Goal: Task Accomplishment & Management: Complete application form

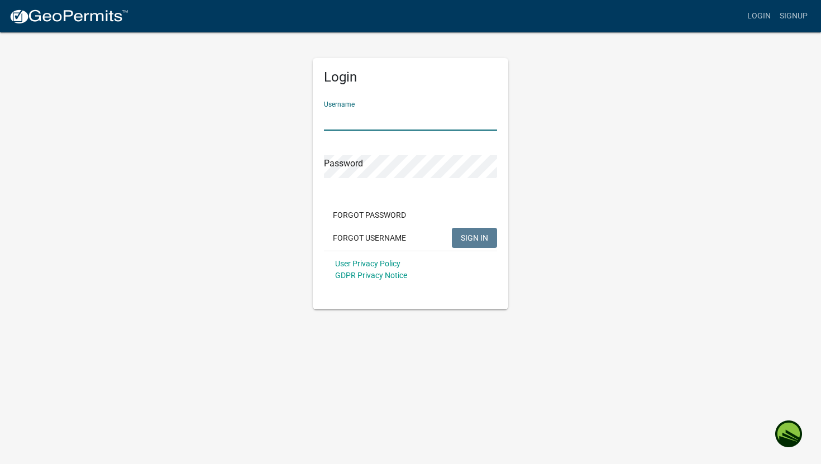
click at [442, 118] on input "Username" at bounding box center [410, 119] width 173 height 23
type input "rhondalugo"
click at [452, 228] on button "SIGN IN" at bounding box center [474, 238] width 45 height 20
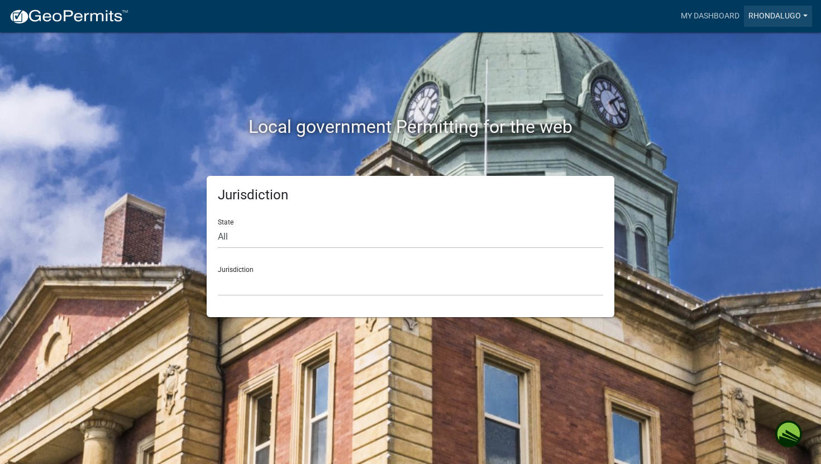
click at [772, 13] on link "rhondalugo" at bounding box center [778, 16] width 68 height 21
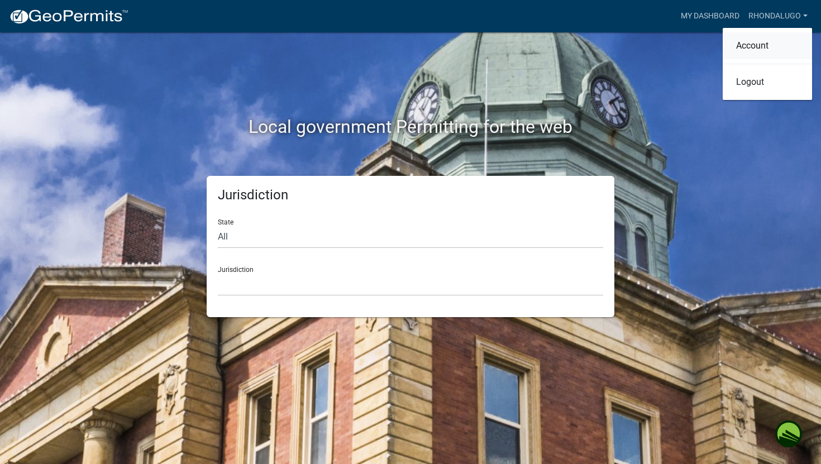
click at [758, 44] on link "Account" at bounding box center [766, 45] width 89 height 27
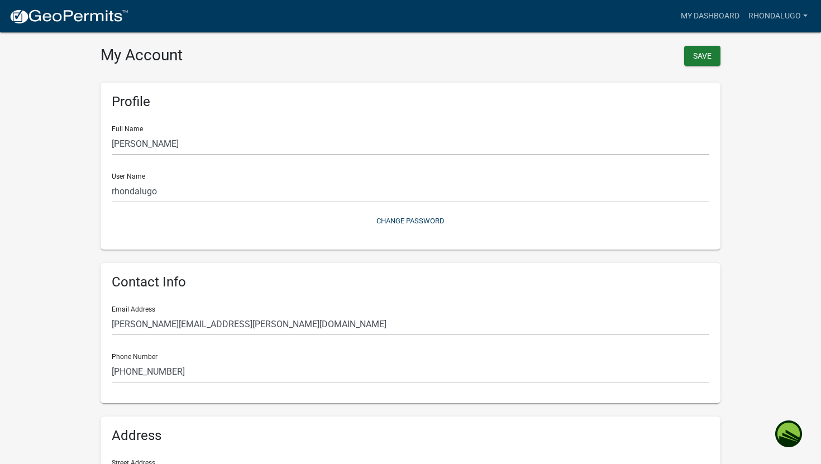
click at [748, 226] on wm-user-profile-view "more_horiz My Dashboard rhondalugo Account Logout My Account Save Profile Full …" at bounding box center [410, 331] width 821 height 637
click at [713, 16] on link "My Dashboard" at bounding box center [710, 16] width 68 height 21
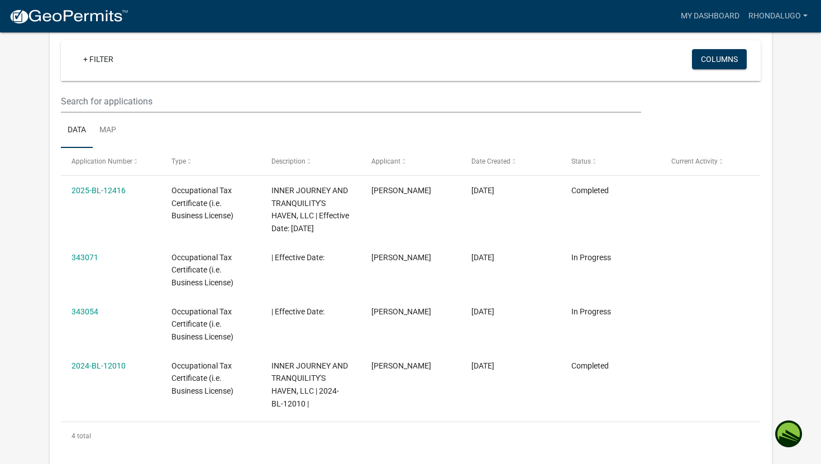
scroll to position [99, 0]
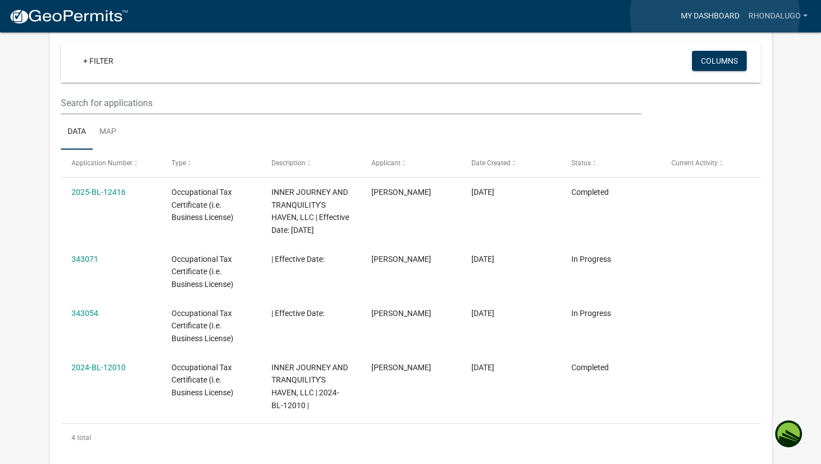
click at [715, 15] on link "My Dashboard" at bounding box center [710, 16] width 68 height 21
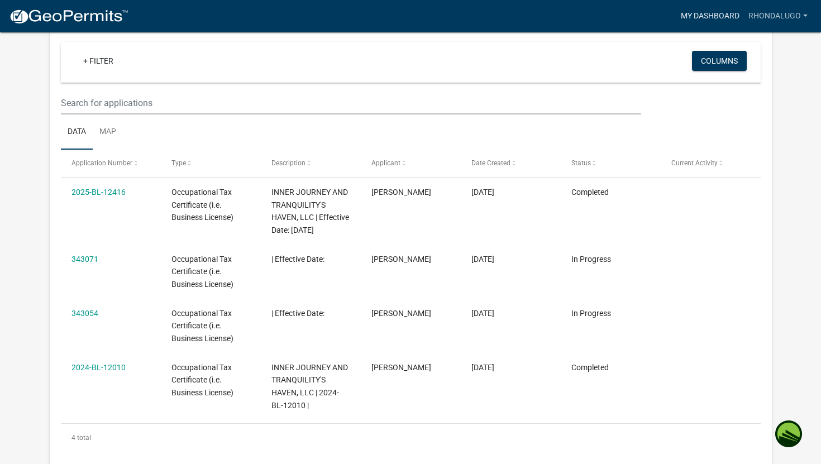
click at [713, 11] on link "My Dashboard" at bounding box center [710, 16] width 68 height 21
click at [711, 17] on link "My Dashboard" at bounding box center [710, 16] width 68 height 21
click at [790, 107] on app-user-applications "more_horiz My Dashboard rhondalugo Account Logout My Dashboard Settings setting…" at bounding box center [410, 404] width 821 height 943
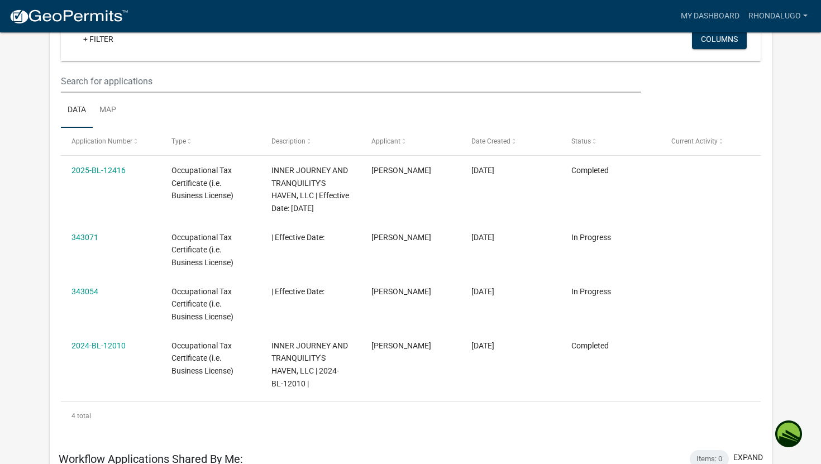
scroll to position [109, 0]
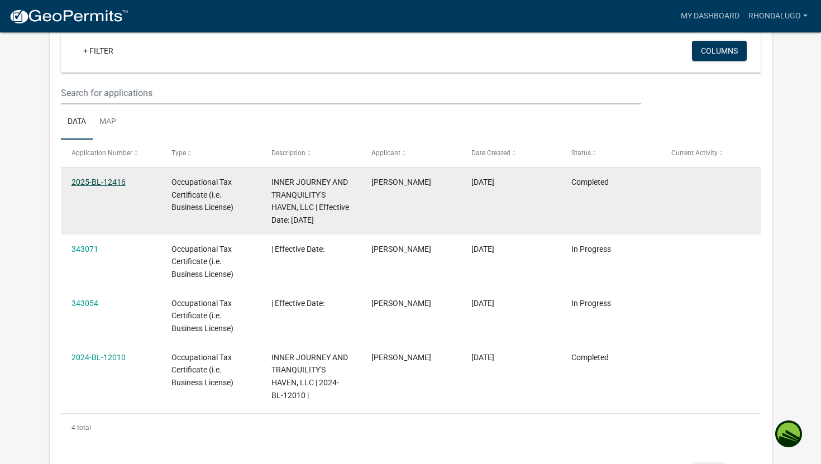
click at [80, 183] on link "2025-BL-12416" at bounding box center [98, 182] width 54 height 9
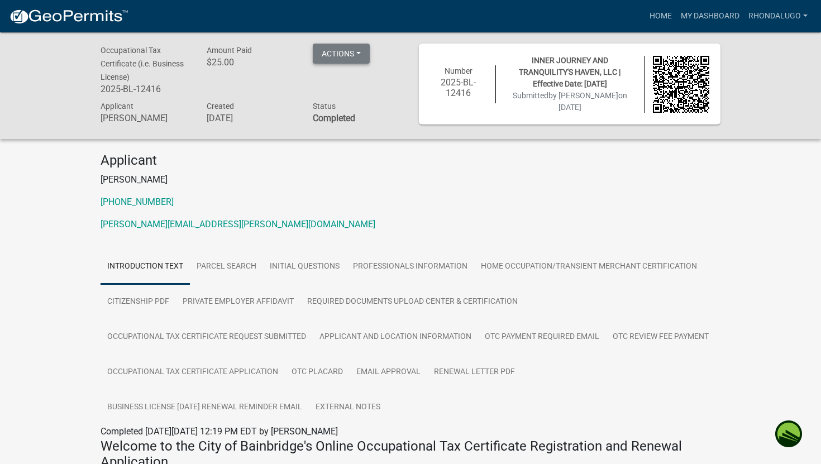
click at [340, 55] on button "Actions" at bounding box center [341, 54] width 57 height 20
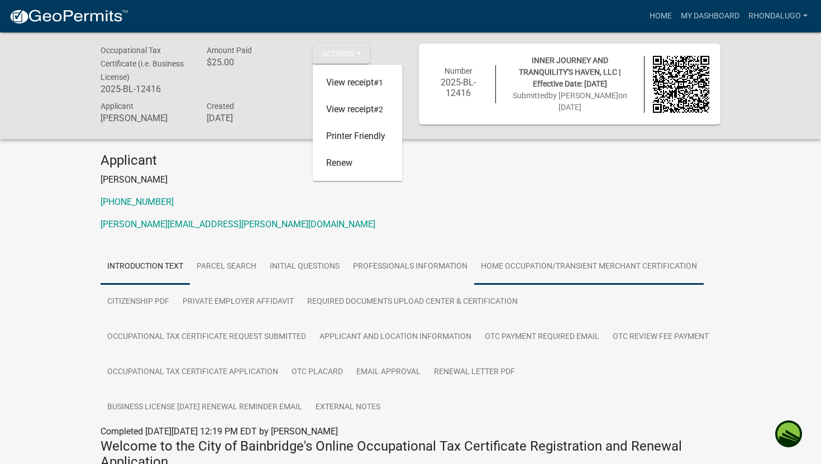
click at [499, 272] on link "Home Occupation/Transient Merchant Certification" at bounding box center [588, 267] width 229 height 36
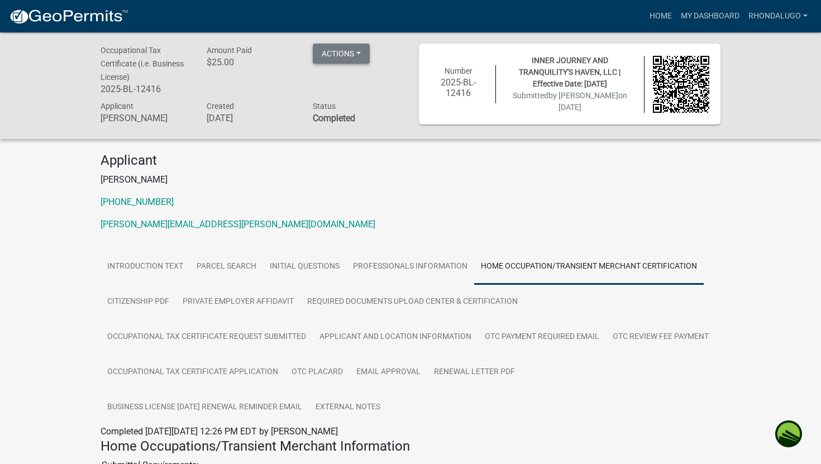
click at [355, 58] on button "Actions" at bounding box center [341, 54] width 57 height 20
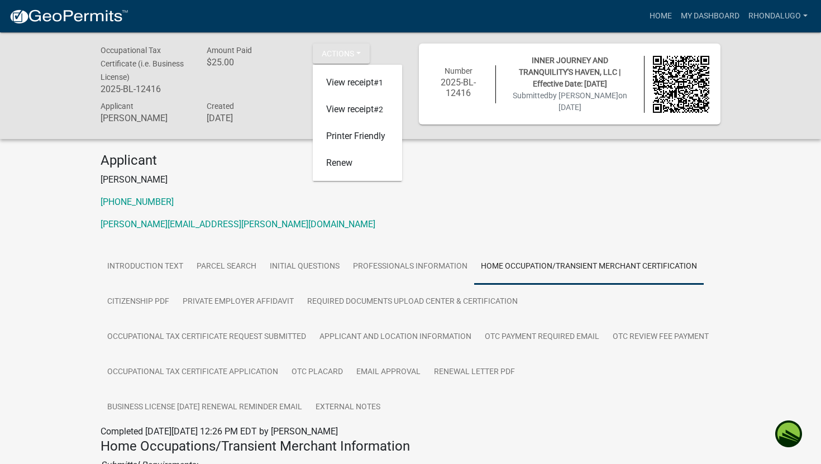
click at [238, 227] on p "[PERSON_NAME][EMAIL_ADDRESS][PERSON_NAME][DOMAIN_NAME]" at bounding box center [410, 224] width 620 height 13
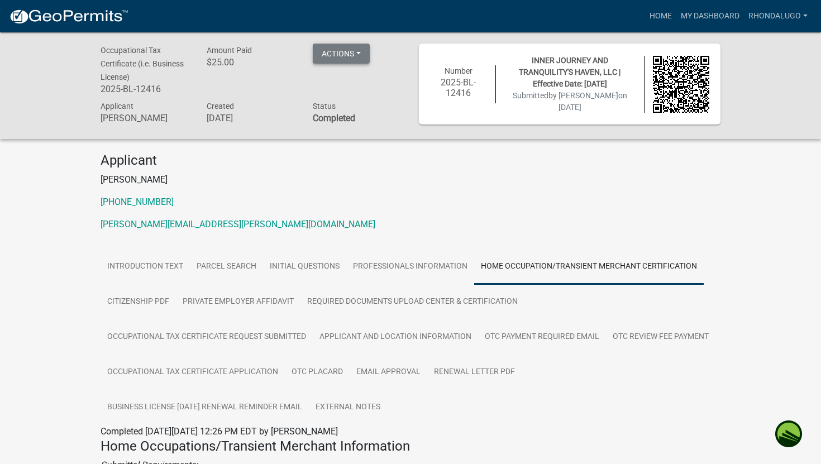
click at [336, 58] on button "Actions" at bounding box center [341, 54] width 57 height 20
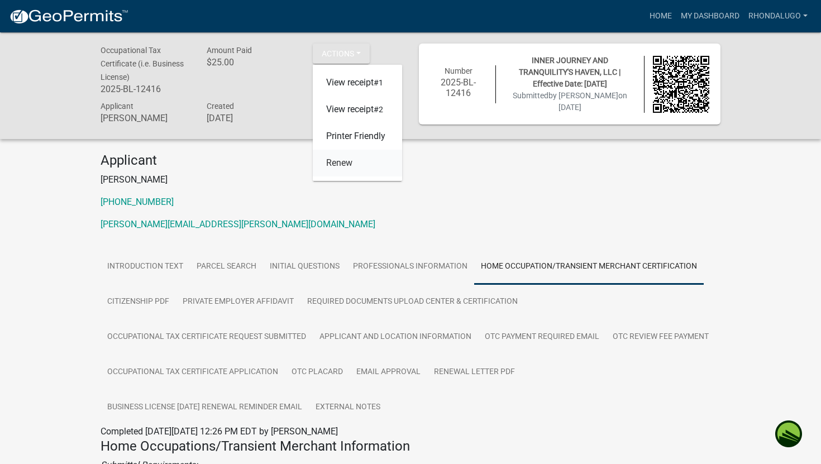
click at [339, 164] on link "Renew" at bounding box center [357, 163] width 89 height 27
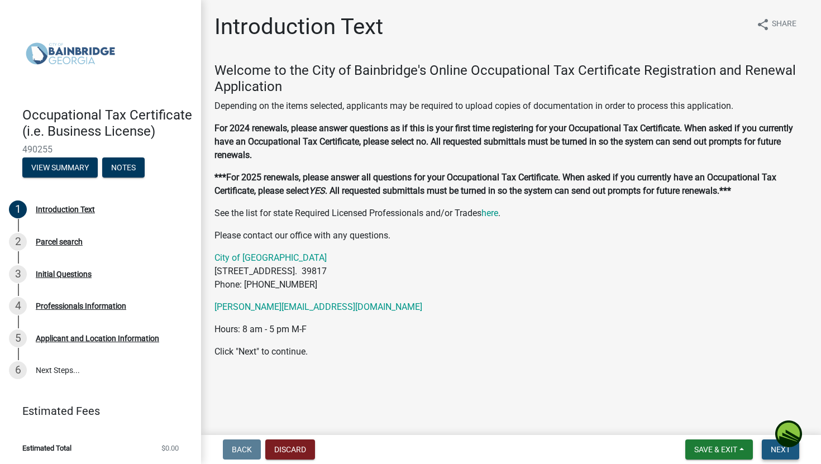
click at [777, 453] on span "Next" at bounding box center [780, 449] width 20 height 9
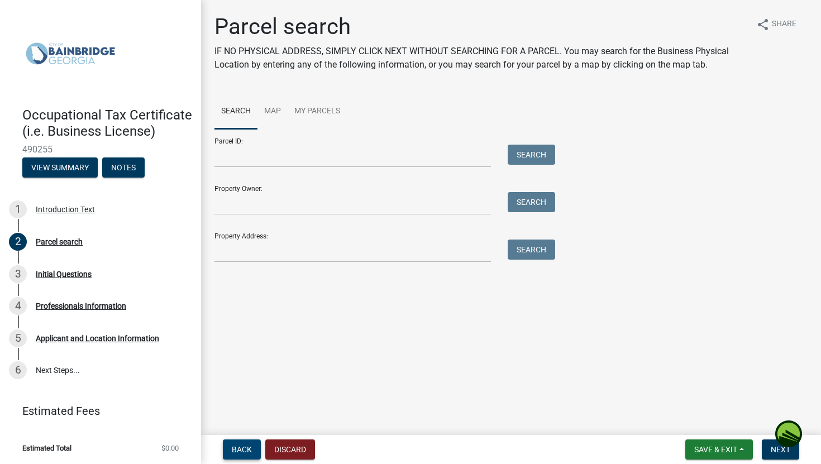
click at [242, 448] on span "Back" at bounding box center [242, 449] width 20 height 9
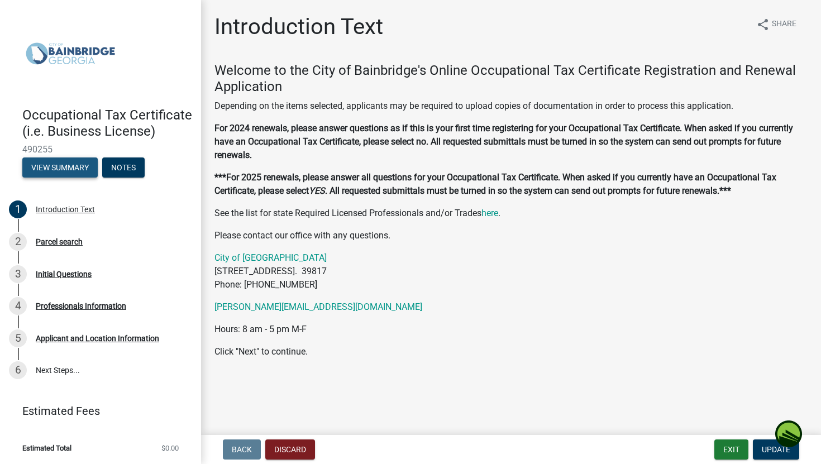
click at [57, 170] on button "View Summary" at bounding box center [59, 167] width 75 height 20
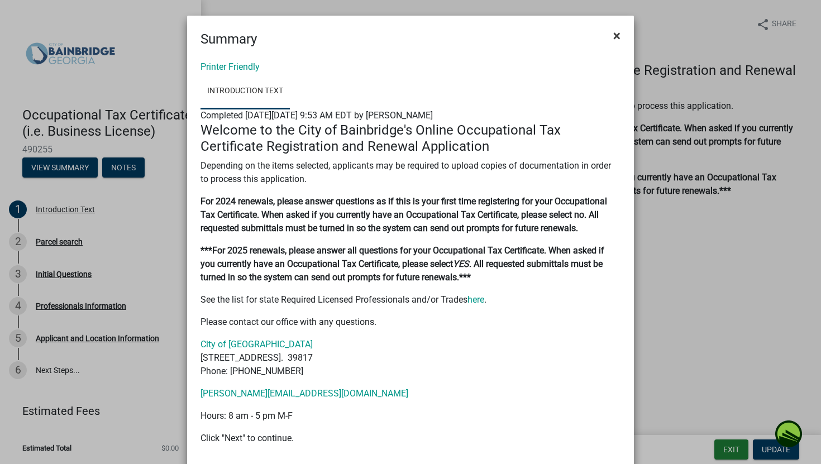
click at [615, 35] on span "×" at bounding box center [616, 36] width 7 height 16
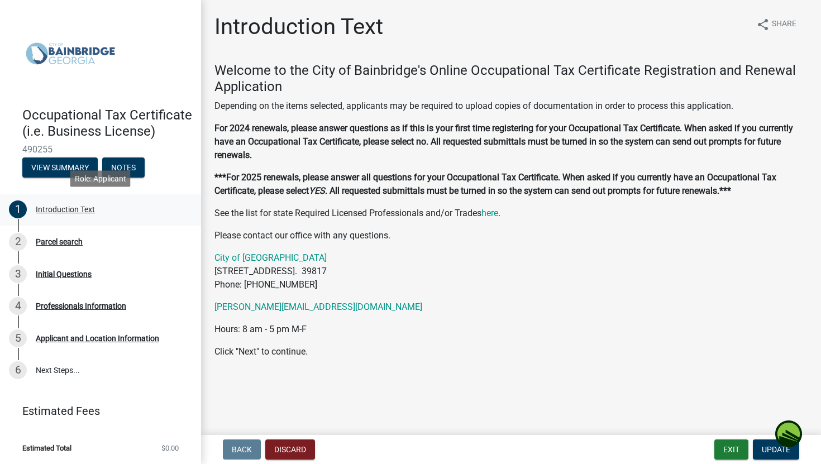
click at [62, 213] on div "Introduction Text" at bounding box center [65, 209] width 59 height 8
click at [772, 454] on button "Update" at bounding box center [776, 449] width 46 height 20
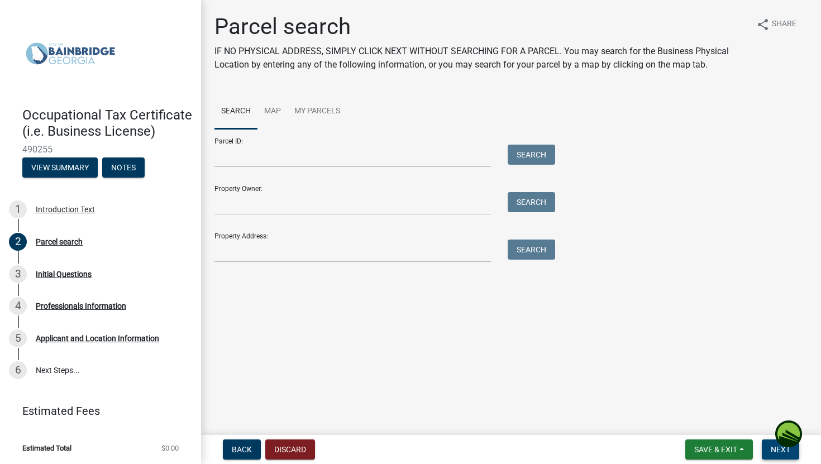
click at [778, 451] on span "Next" at bounding box center [780, 449] width 20 height 9
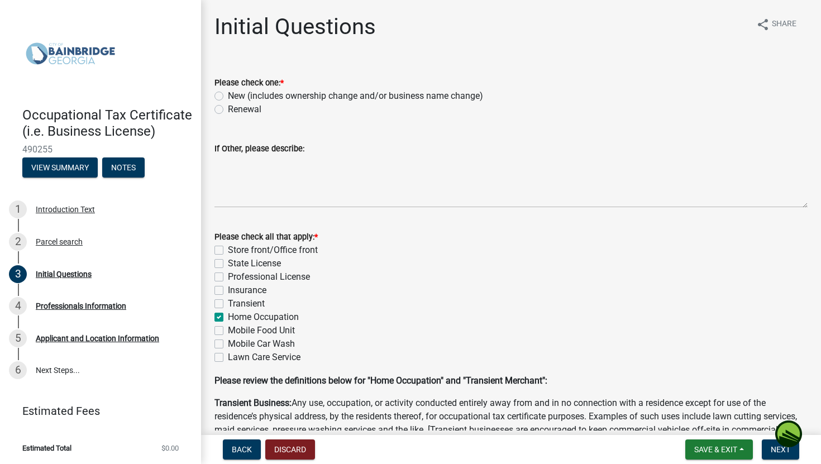
click at [228, 109] on label "Renewal" at bounding box center [244, 109] width 33 height 13
click at [228, 109] on input "Renewal" at bounding box center [231, 106] width 7 height 7
radio input "true"
click at [782, 451] on span "Next" at bounding box center [780, 449] width 20 height 9
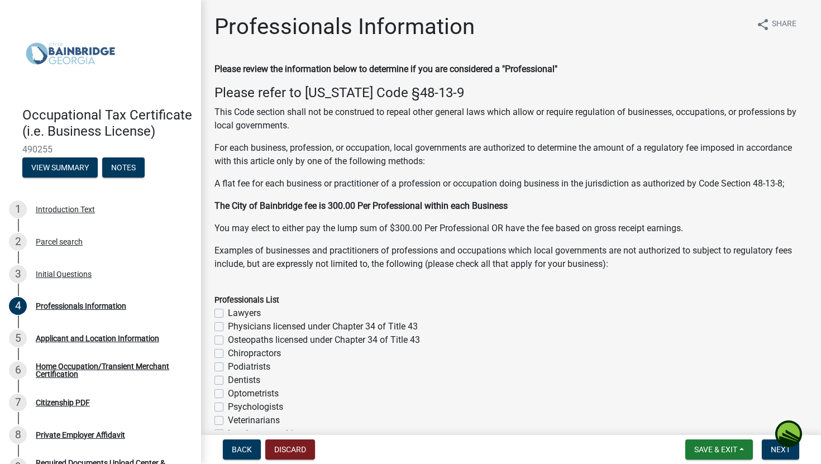
click at [756, 271] on wm-data-entity-input "Please review the information below to determine if you are considered a "Profe…" at bounding box center [510, 171] width 593 height 217
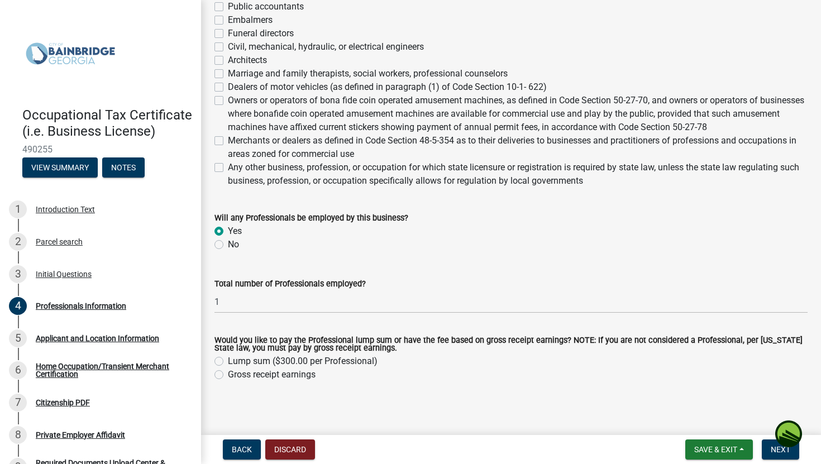
scroll to position [472, 0]
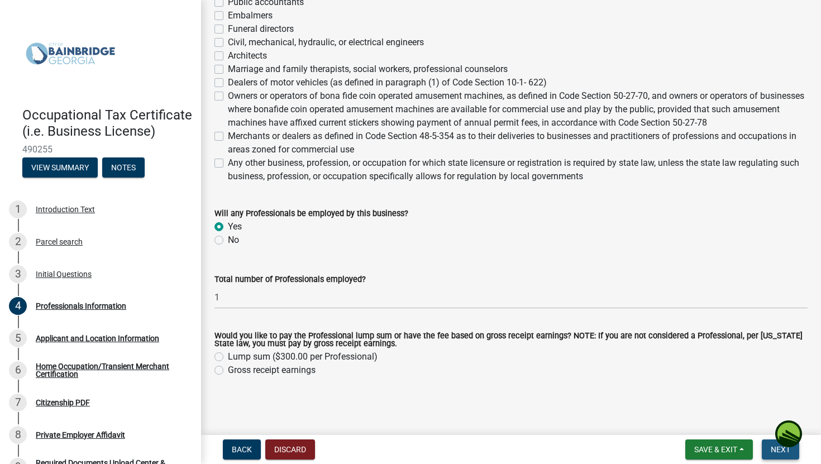
click at [781, 453] on span "Next" at bounding box center [780, 449] width 20 height 9
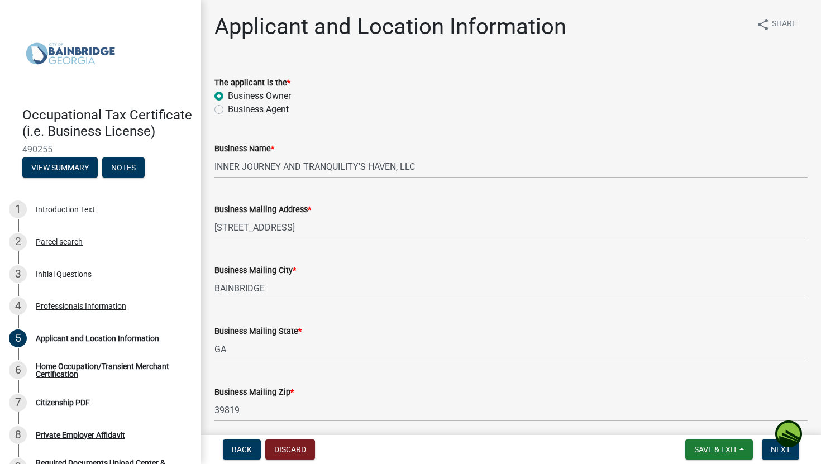
click at [811, 292] on div "Business Mailing City * [GEOGRAPHIC_DATA]" at bounding box center [511, 274] width 610 height 52
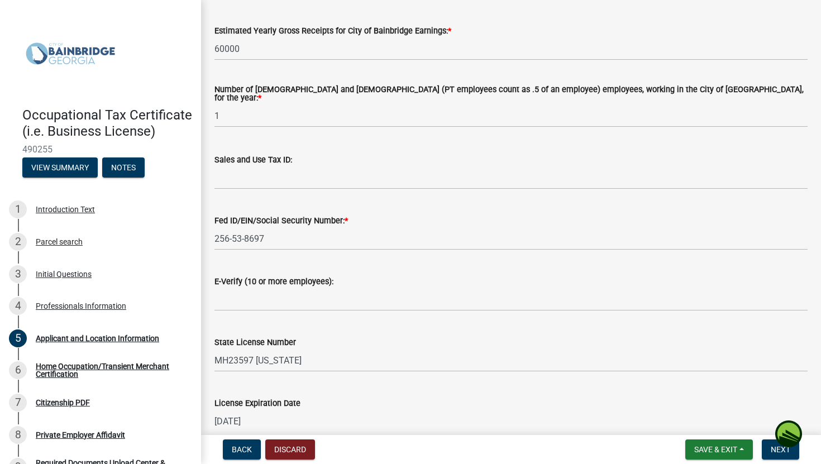
scroll to position [1428, 0]
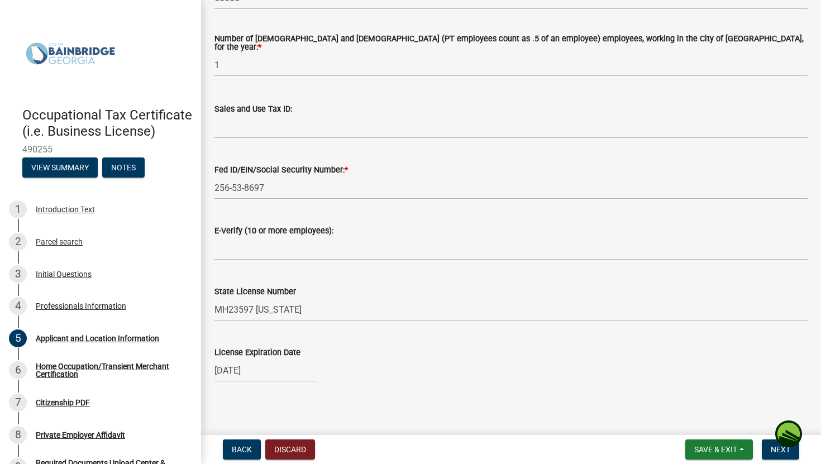
click at [266, 367] on div "[DATE]" at bounding box center [265, 370] width 102 height 23
select select "3"
select select "2025"
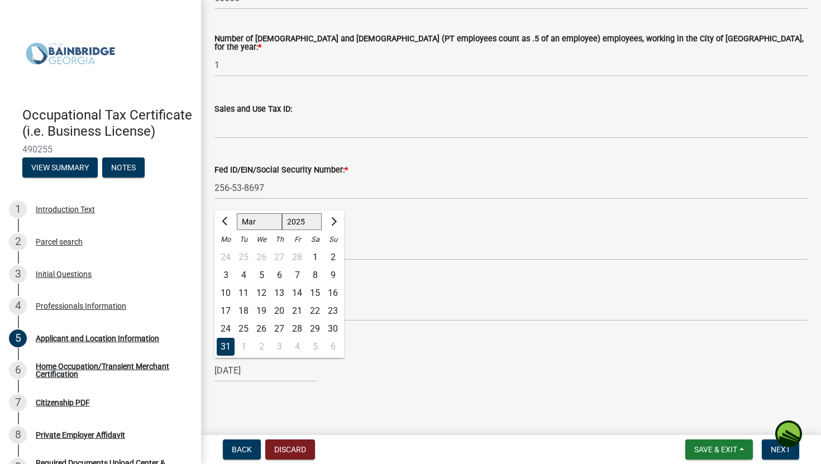
click at [400, 320] on wm-data-entity-input "State License Number MH23597 [US_STATE]" at bounding box center [510, 299] width 593 height 61
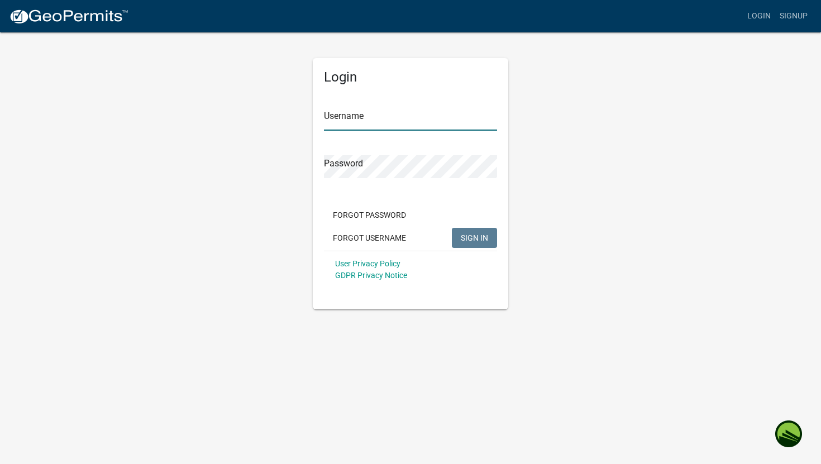
click at [404, 121] on input "Username" at bounding box center [410, 119] width 173 height 23
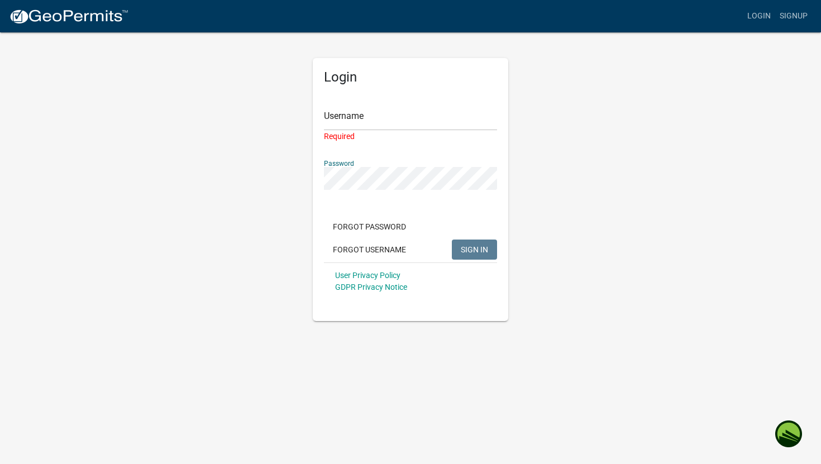
click at [379, 161] on div "Password" at bounding box center [410, 170] width 173 height 39
click at [346, 128] on input "Username" at bounding box center [410, 119] width 173 height 23
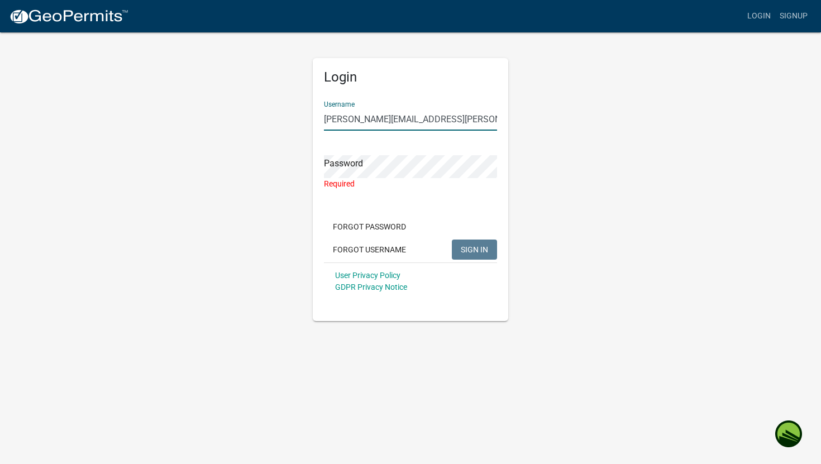
type input "[PERSON_NAME][EMAIL_ADDRESS][PERSON_NAME][DOMAIN_NAME]"
click at [323, 175] on div "Login Username rhonda.ivey@gmail.com Password Required Forgot Password Forgot U…" at bounding box center [410, 189] width 195 height 263
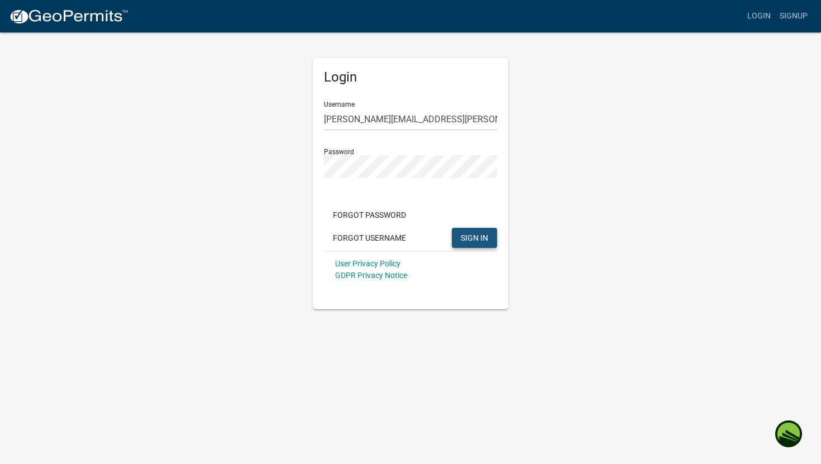
click at [476, 236] on span "SIGN IN" at bounding box center [474, 237] width 27 height 9
click at [463, 242] on button "SIGN IN" at bounding box center [474, 238] width 45 height 20
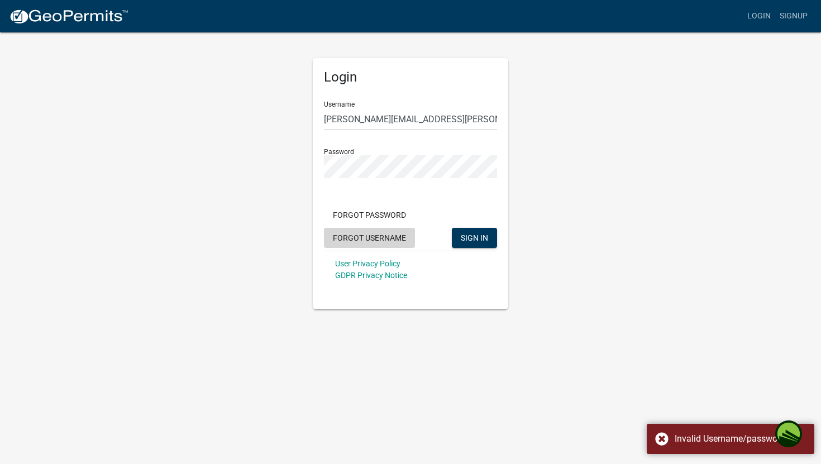
click at [362, 239] on button "Forgot Username" at bounding box center [369, 238] width 91 height 20
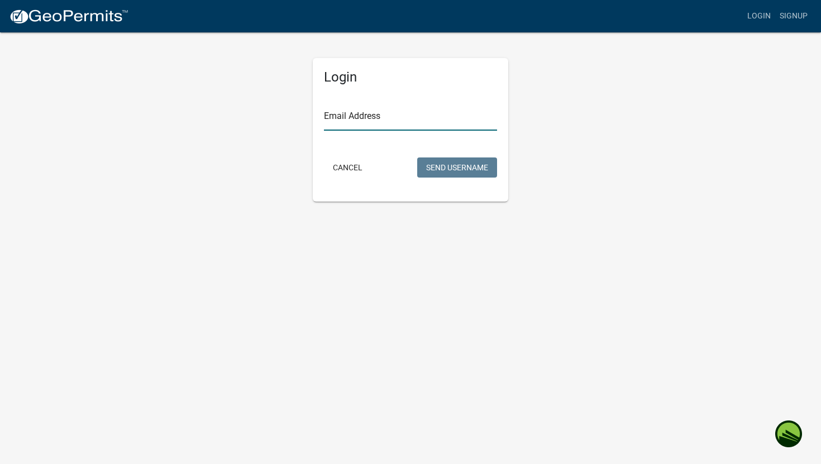
click at [424, 125] on input "Email Address" at bounding box center [410, 119] width 173 height 23
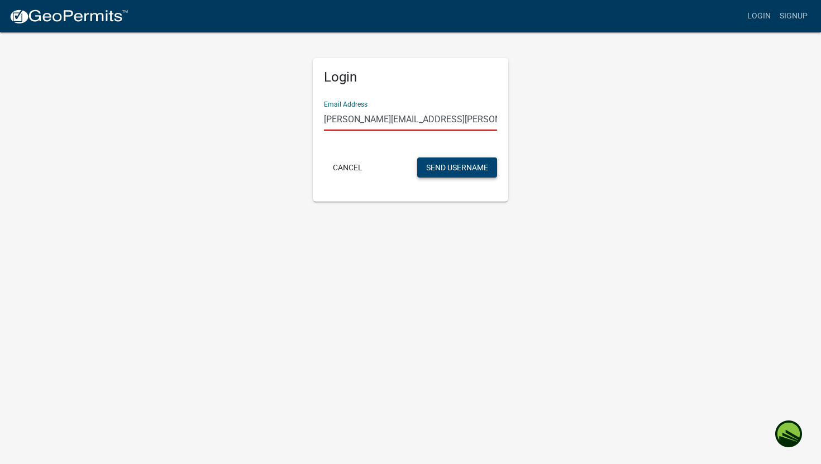
type input "[PERSON_NAME][EMAIL_ADDRESS][PERSON_NAME][DOMAIN_NAME]"
click at [462, 174] on button "Send Username" at bounding box center [457, 167] width 80 height 20
